Goal: Task Accomplishment & Management: Manage account settings

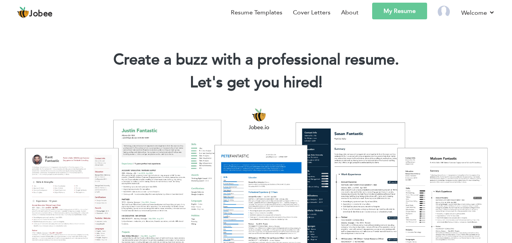
click at [388, 9] on link "My Resume" at bounding box center [399, 11] width 55 height 17
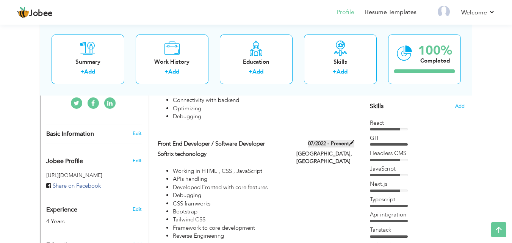
click at [351, 143] on span at bounding box center [351, 142] width 5 height 5
type input "Front End Developer / Software Developer"
type input "Softrix techonology"
type input "07/2022"
type input "[GEOGRAPHIC_DATA]"
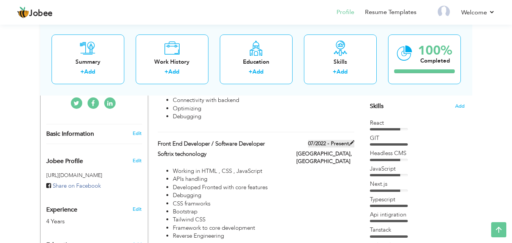
type input "[GEOGRAPHIC_DATA]"
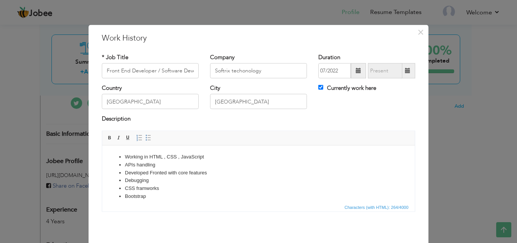
click at [405, 71] on span at bounding box center [407, 70] width 5 height 5
click at [319, 88] on input "Currently work here" at bounding box center [321, 87] width 5 height 5
checkbox input "false"
click at [405, 72] on span at bounding box center [407, 70] width 5 height 5
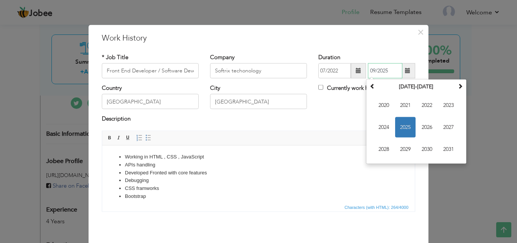
click at [370, 69] on input "09/2025" at bounding box center [385, 70] width 34 height 15
click at [373, 69] on input "09/2025" at bounding box center [385, 70] width 34 height 15
click at [371, 86] on span at bounding box center [372, 85] width 5 height 5
click at [458, 87] on span at bounding box center [460, 85] width 5 height 5
click at [404, 125] on span "2025" at bounding box center [405, 127] width 20 height 20
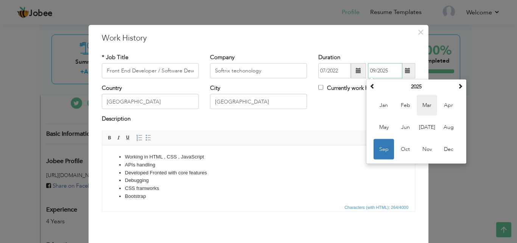
click at [431, 107] on span "Mar" at bounding box center [427, 105] width 20 height 20
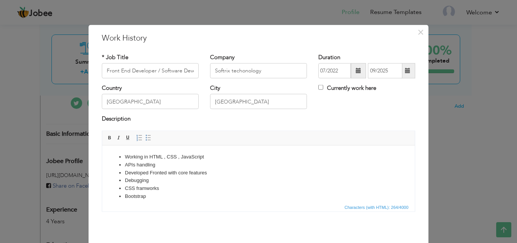
type input "03/2025"
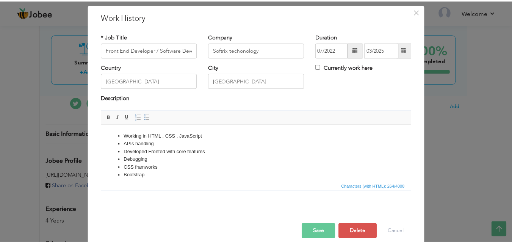
scroll to position [30, 0]
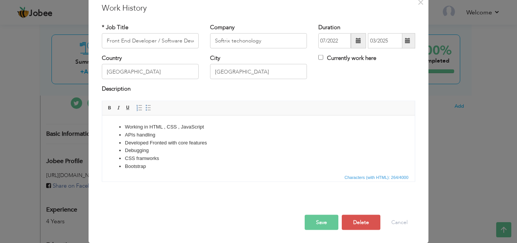
click at [325, 221] on button "Save" at bounding box center [322, 221] width 34 height 15
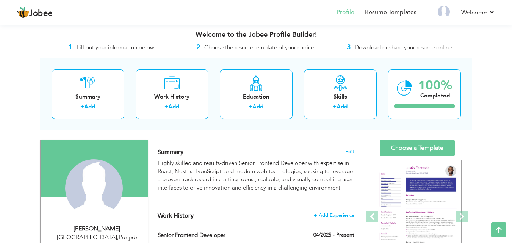
scroll to position [0, 0]
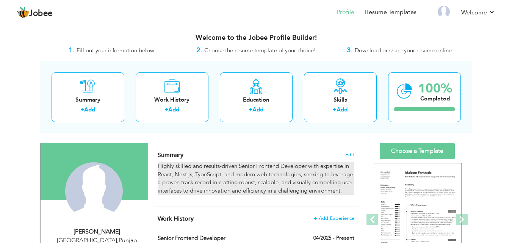
click at [219, 173] on p "Highly skilled and results-driven Senior Frontend Developer with expertise in R…" at bounding box center [256, 178] width 196 height 33
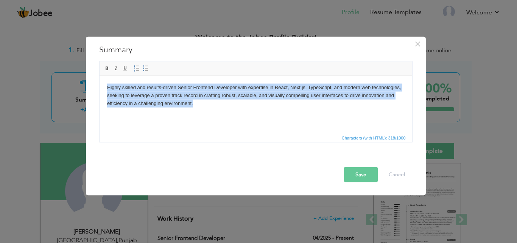
drag, startPoint x: 196, startPoint y: 105, endPoint x: 108, endPoint y: 81, distance: 91.2
click at [108, 81] on html "Highly skilled and results-driven Senior Frontend Developer with expertise in R…" at bounding box center [255, 95] width 313 height 39
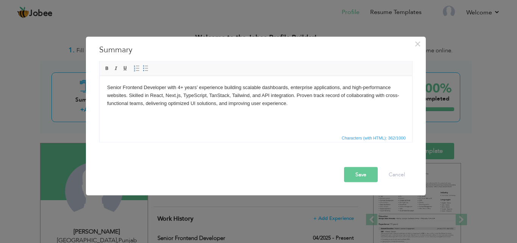
click at [362, 175] on button "Save" at bounding box center [361, 174] width 34 height 15
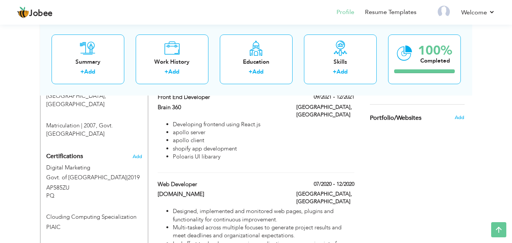
scroll to position [442, 0]
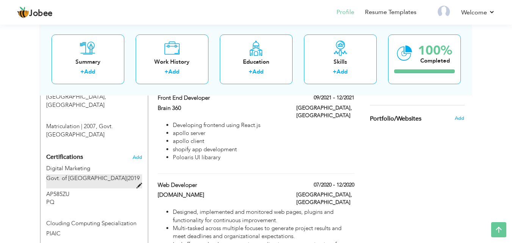
click at [140, 183] on span at bounding box center [139, 186] width 6 height 6
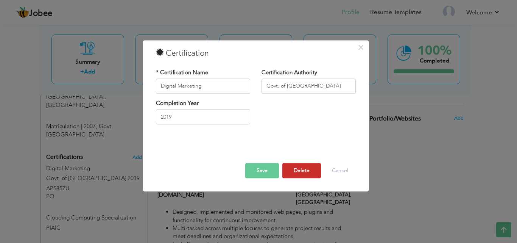
click at [288, 170] on button "Delete" at bounding box center [302, 170] width 39 height 15
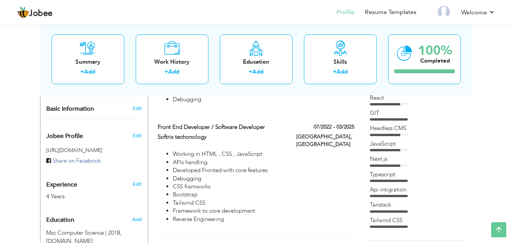
scroll to position [176, 0]
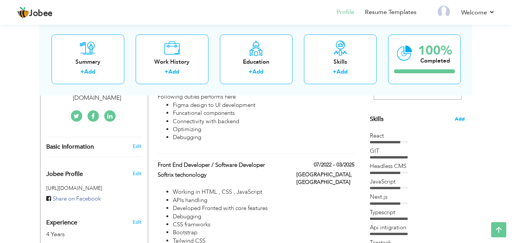
click at [461, 117] on span "Add" at bounding box center [459, 119] width 10 height 7
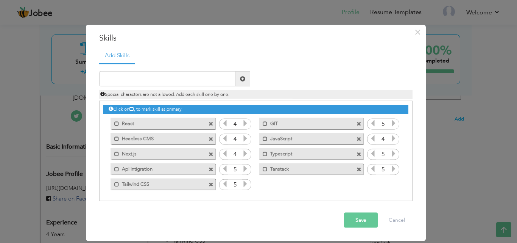
click at [186, 166] on label "Api intigration" at bounding box center [157, 167] width 77 height 9
click at [212, 80] on input "text" at bounding box center [167, 78] width 136 height 15
type input "APIs Integration"
click at [242, 82] on span at bounding box center [243, 78] width 15 height 15
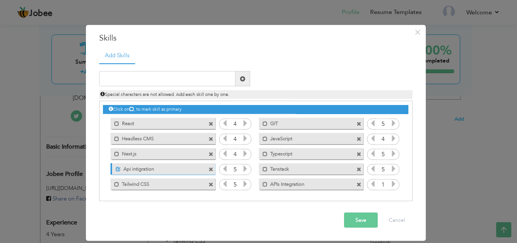
click at [209, 170] on span at bounding box center [211, 169] width 5 height 5
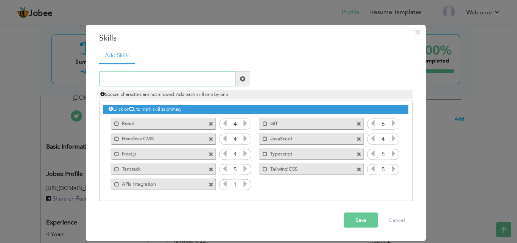
click at [190, 83] on input "text" at bounding box center [167, 78] width 136 height 15
type input "Bootstrap 5"
click at [241, 82] on span at bounding box center [243, 78] width 15 height 15
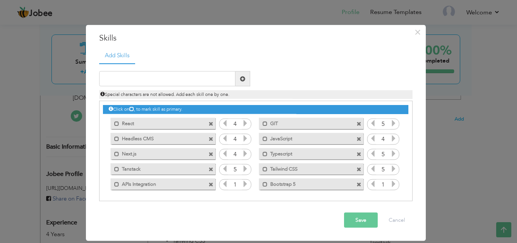
click at [392, 184] on icon at bounding box center [393, 183] width 7 height 7
click at [393, 184] on icon at bounding box center [393, 183] width 7 height 7
click at [154, 82] on input "text" at bounding box center [167, 78] width 136 height 15
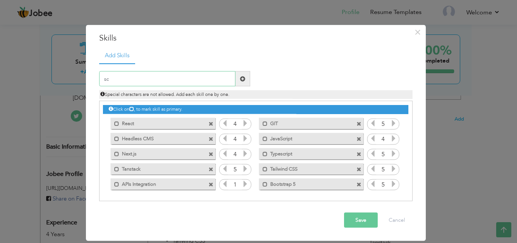
type input "s"
type input "Shadcn"
click at [240, 80] on span at bounding box center [242, 78] width 5 height 5
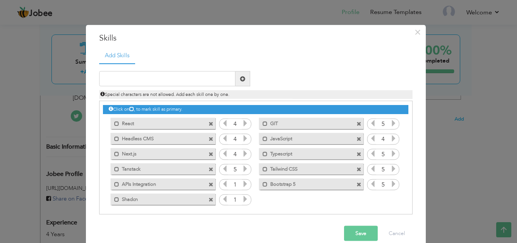
click at [242, 201] on icon at bounding box center [245, 198] width 7 height 7
click at [242, 200] on icon at bounding box center [245, 198] width 7 height 7
click at [243, 184] on icon at bounding box center [245, 183] width 7 height 7
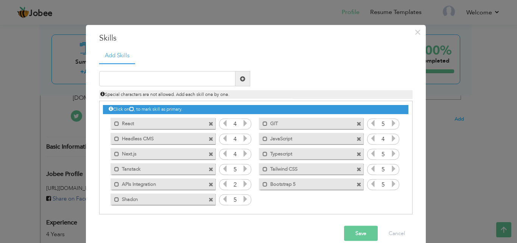
click at [243, 184] on icon at bounding box center [245, 183] width 7 height 7
click at [242, 153] on icon at bounding box center [245, 153] width 7 height 7
click at [242, 138] on icon at bounding box center [245, 138] width 7 height 7
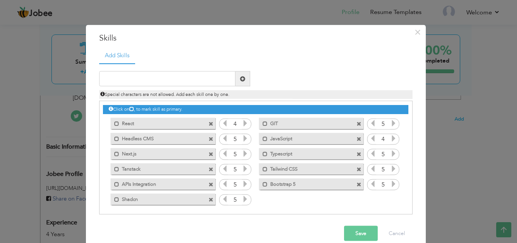
click at [391, 137] on icon at bounding box center [393, 138] width 7 height 7
click at [355, 232] on button "Save" at bounding box center [361, 233] width 34 height 15
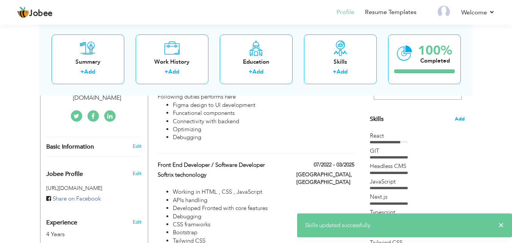
click at [459, 121] on span "Add" at bounding box center [459, 119] width 10 height 7
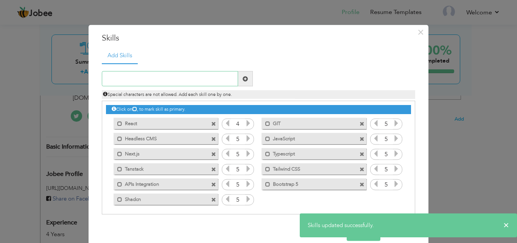
click at [195, 76] on input "text" at bounding box center [170, 78] width 136 height 15
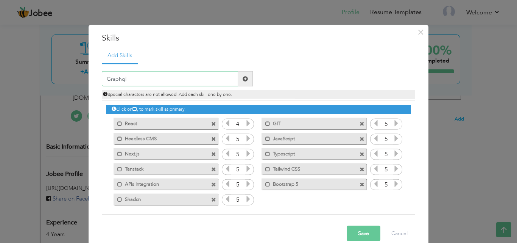
type input "Graphql"
click at [242, 82] on span at bounding box center [245, 78] width 15 height 15
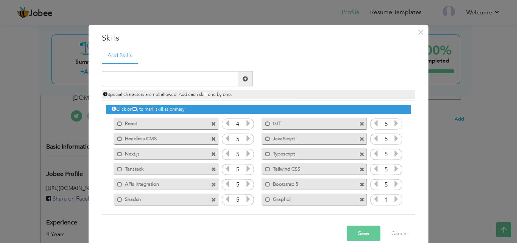
click at [211, 171] on span at bounding box center [213, 169] width 5 height 5
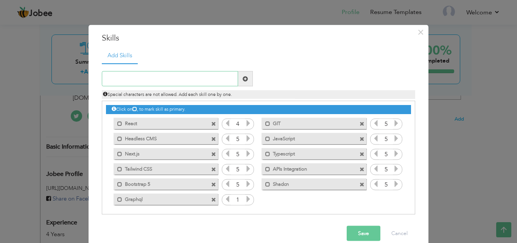
click at [162, 78] on input "text" at bounding box center [170, 78] width 136 height 15
type input "React Query"
click at [239, 81] on span at bounding box center [245, 78] width 15 height 15
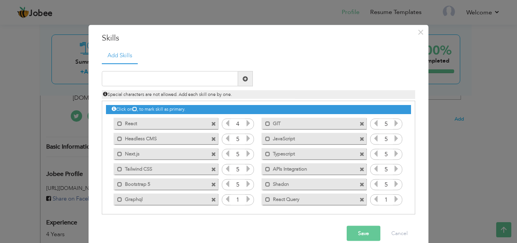
click at [393, 198] on icon at bounding box center [396, 198] width 7 height 7
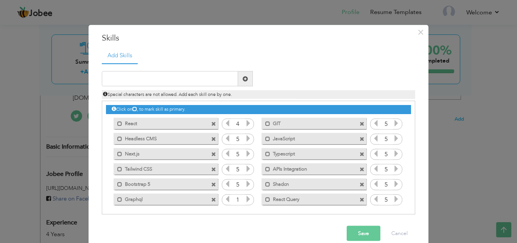
click at [245, 198] on icon at bounding box center [248, 198] width 7 height 7
click at [369, 234] on button "Save" at bounding box center [364, 233] width 34 height 15
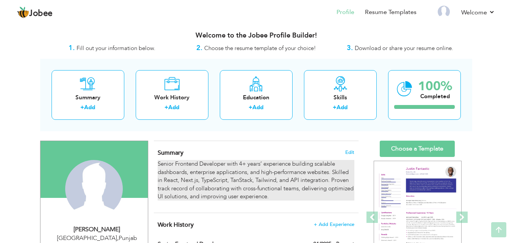
scroll to position [0, 0]
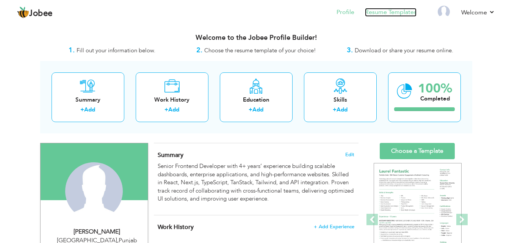
click at [387, 14] on link "Resume Templates" at bounding box center [391, 12] width 52 height 9
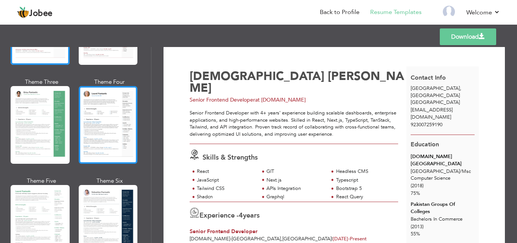
scroll to position [151, 0]
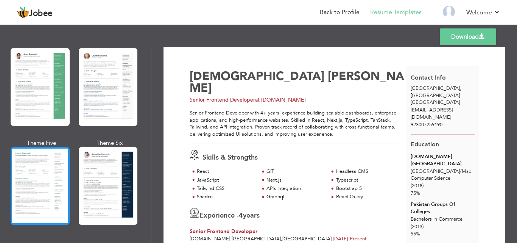
click at [35, 187] on div at bounding box center [40, 186] width 59 height 78
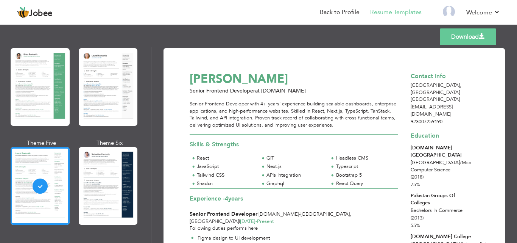
scroll to position [0, 0]
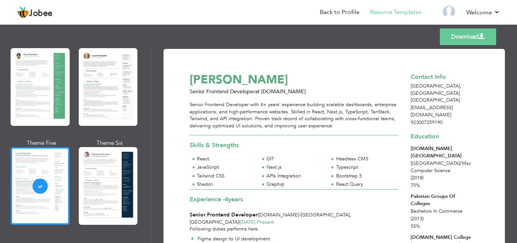
click at [464, 36] on link "Download" at bounding box center [468, 36] width 56 height 17
